Goal: Transaction & Acquisition: Purchase product/service

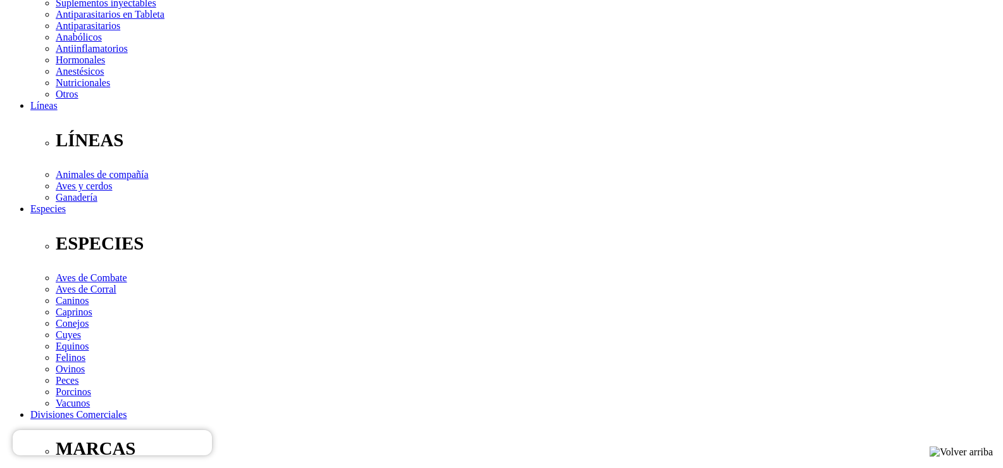
scroll to position [317, 0]
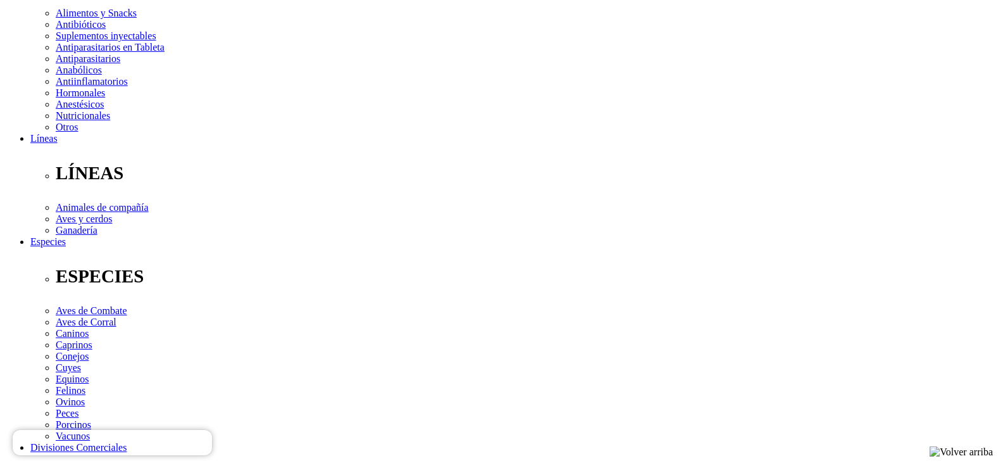
scroll to position [253, 0]
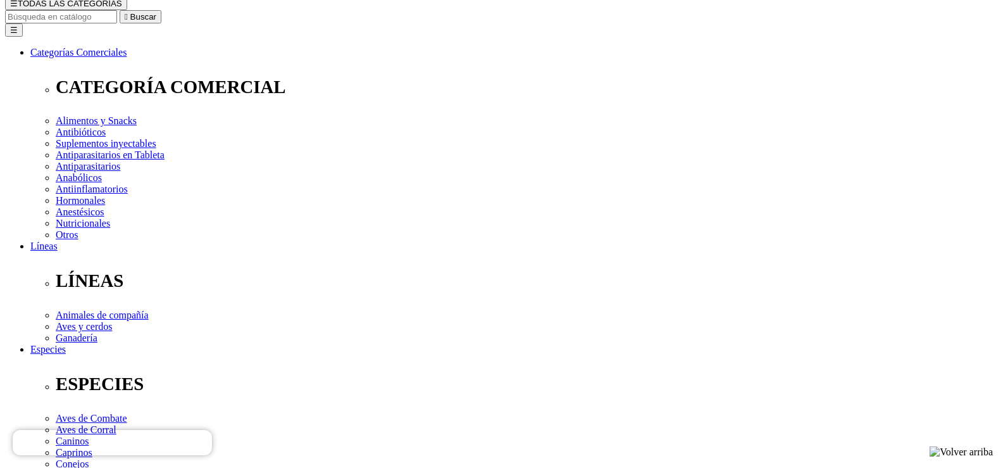
scroll to position [0, 0]
